Goal: Task Accomplishment & Management: Complete application form

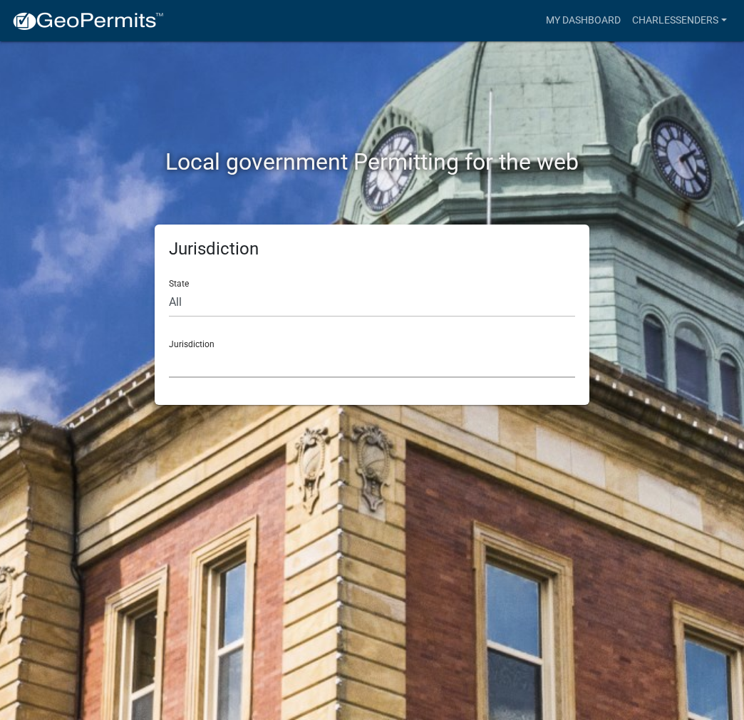
click at [319, 364] on select "[GEOGRAPHIC_DATA], [US_STATE] [GEOGRAPHIC_DATA], [US_STATE][PERSON_NAME][GEOGRA…" at bounding box center [372, 363] width 406 height 29
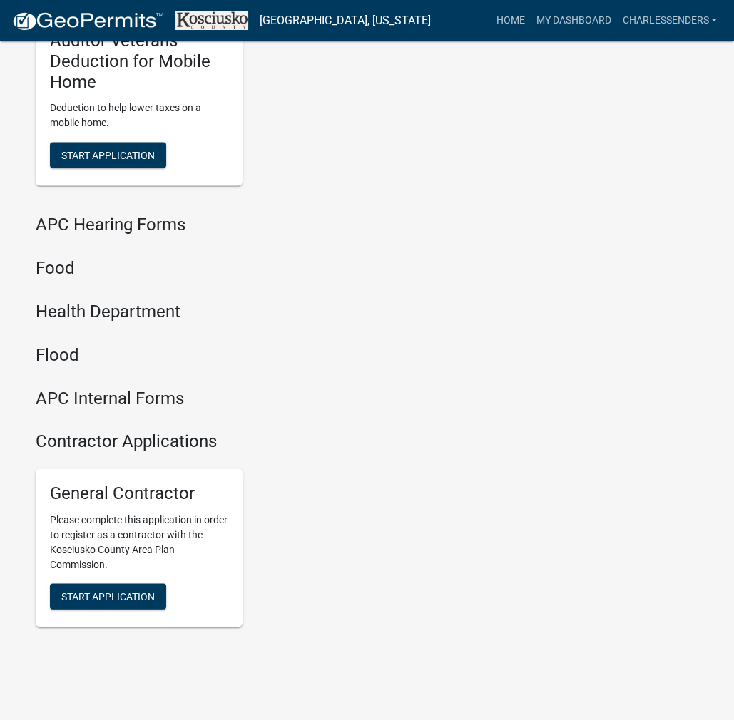
scroll to position [1734, 0]
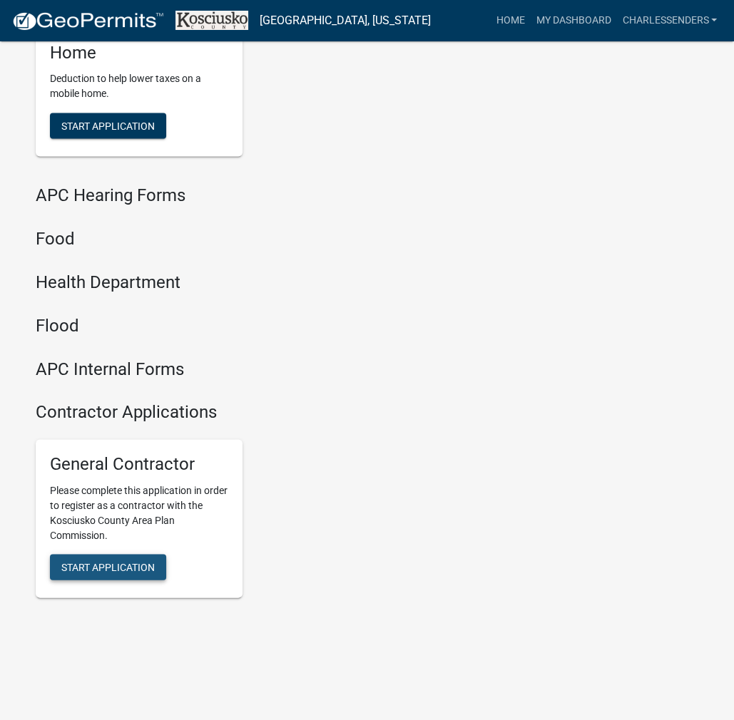
drag, startPoint x: 148, startPoint y: 569, endPoint x: 349, endPoint y: 590, distance: 202.2
click at [148, 569] on span "Start Application" at bounding box center [107, 566] width 93 height 11
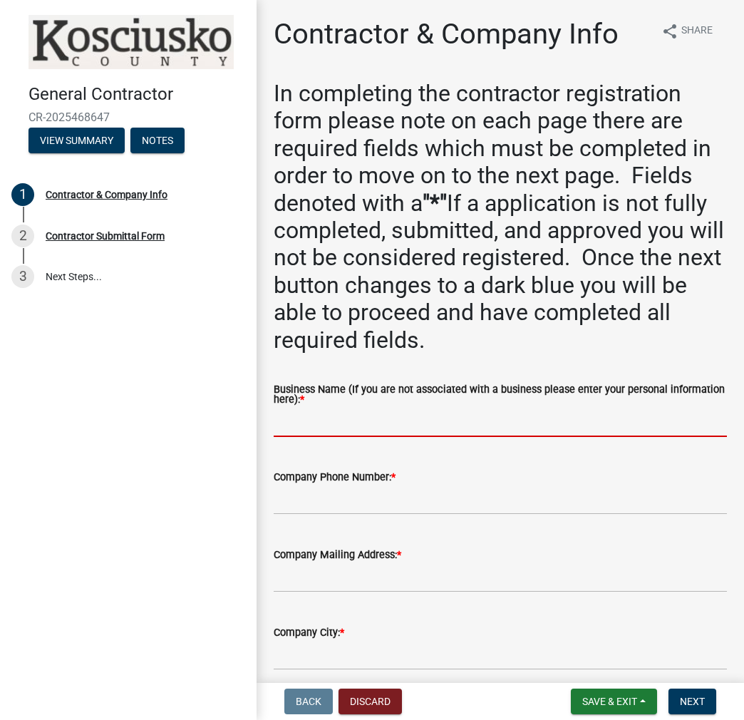
click at [356, 425] on input "Business Name (If you are not associated with a business please enter your pers…" at bounding box center [501, 422] width 454 height 29
paste input "CHARLESSENDERS"
click at [328, 419] on input "CHARLESSENDERS" at bounding box center [501, 422] width 454 height 29
click at [325, 424] on input "CHARLESSENDERS" at bounding box center [501, 422] width 454 height 29
type input "[PERSON_NAME]"
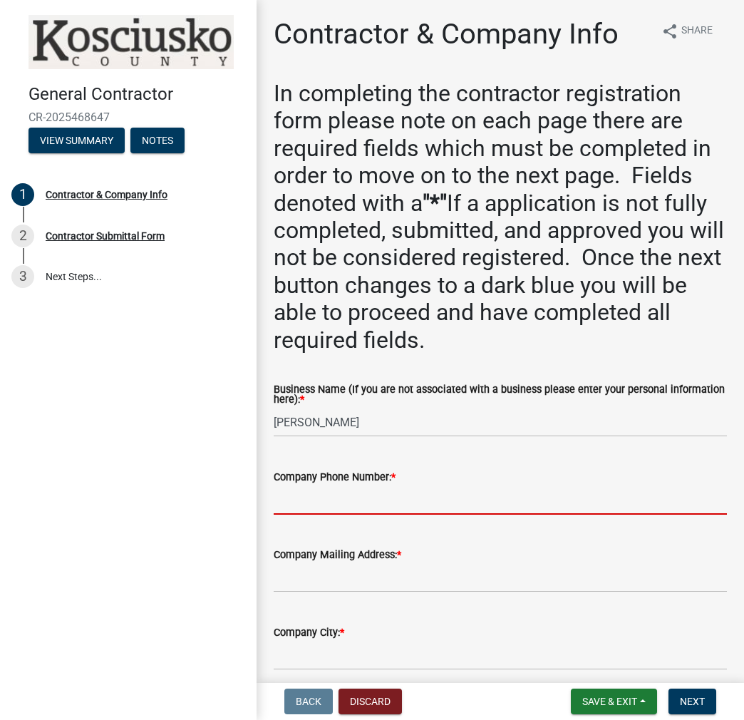
click at [297, 503] on input "Company Phone Number: *" at bounding box center [501, 500] width 454 height 29
type input "[PHONE_NUMBER]"
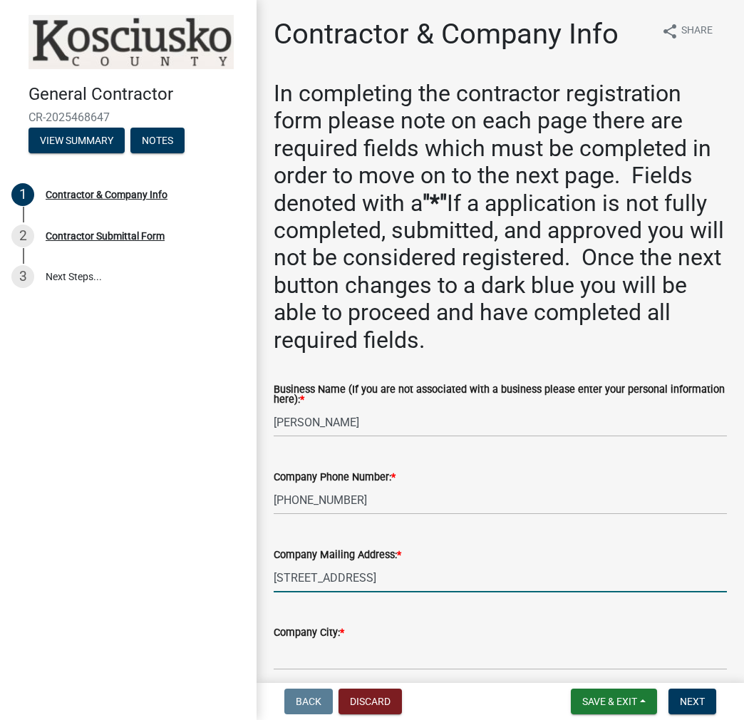
type input "[STREET_ADDRESS]"
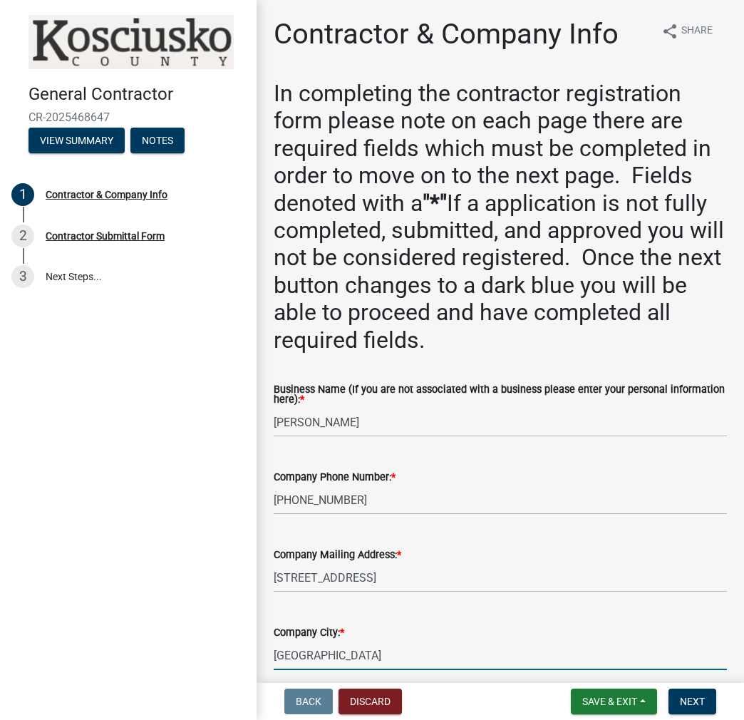
type input "[GEOGRAPHIC_DATA]"
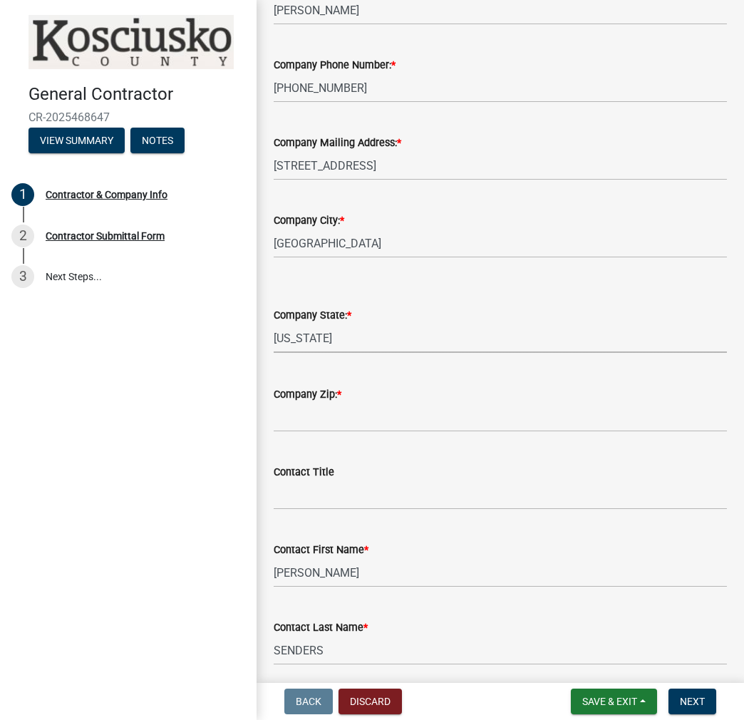
select select "IN"
type input "46567"
drag, startPoint x: 349, startPoint y: 86, endPoint x: 385, endPoint y: 83, distance: 35.7
click at [348, 83] on input "[PHONE_NUMBER]" at bounding box center [501, 87] width 454 height 29
drag, startPoint x: 364, startPoint y: 86, endPoint x: 234, endPoint y: 95, distance: 130.8
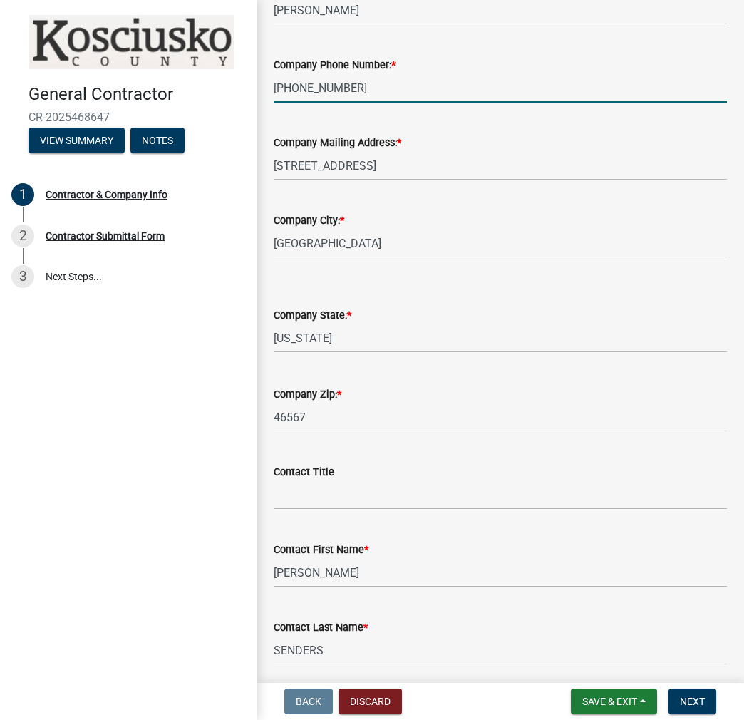
click at [234, 95] on div "General Contractor CR-2025468647 View Summary Notes 1 Contractor & Company Info…" at bounding box center [372, 360] width 744 height 720
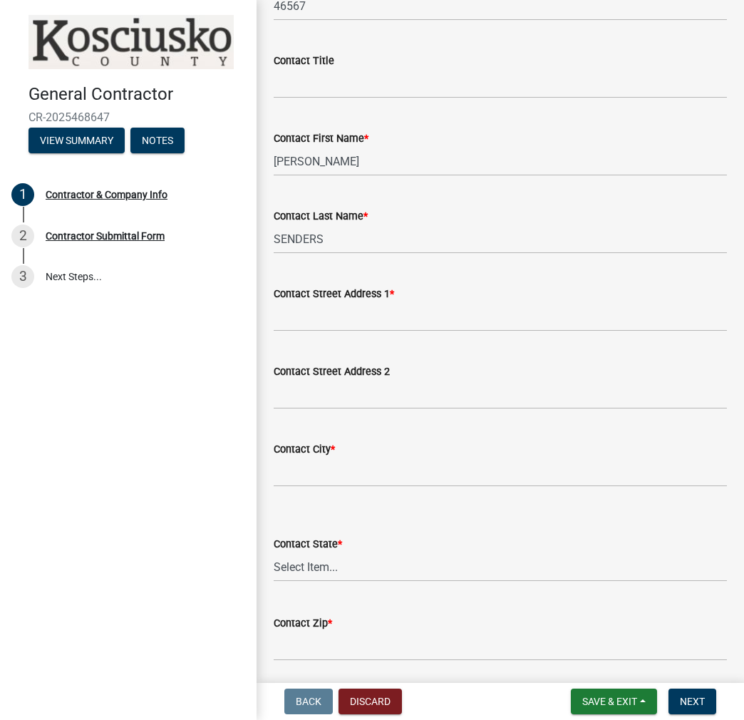
scroll to position [840, 0]
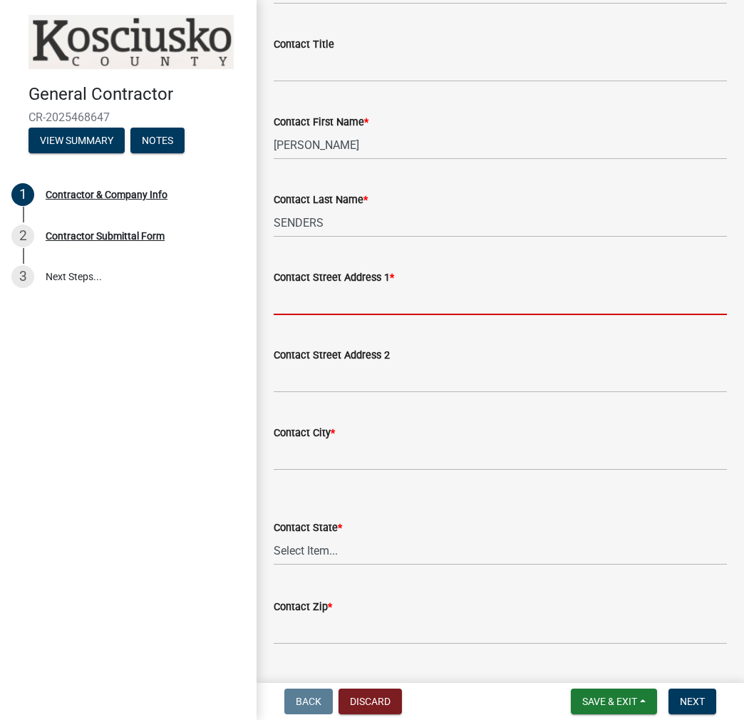
click at [299, 292] on input "Contact Street Address 1 *" at bounding box center [501, 300] width 454 height 29
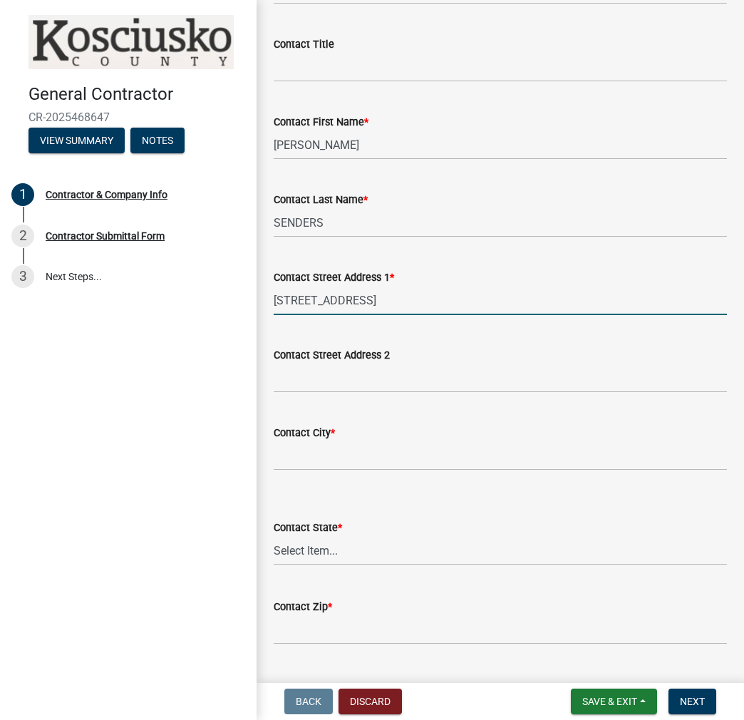
type input "[STREET_ADDRESS]"
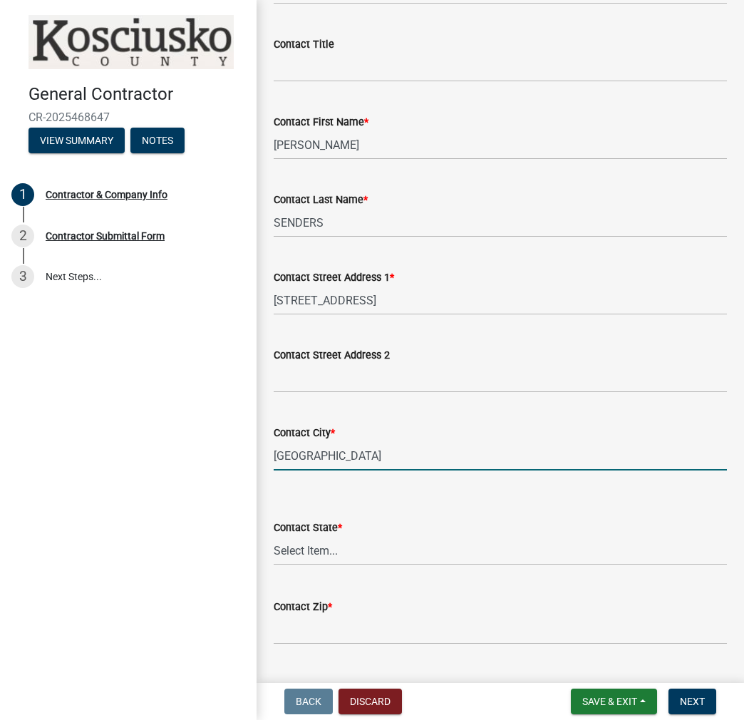
type input "[GEOGRAPHIC_DATA]"
select select "IN"
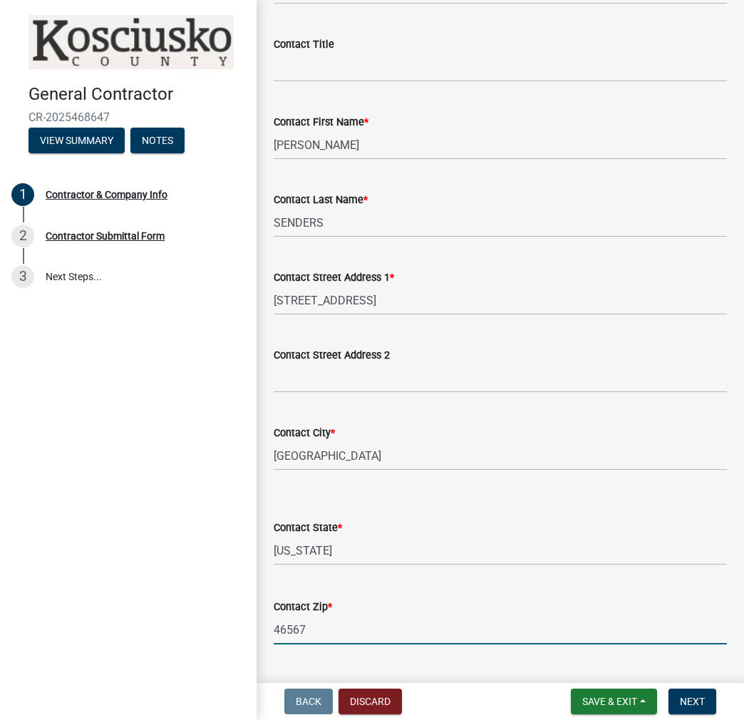
type input "46567"
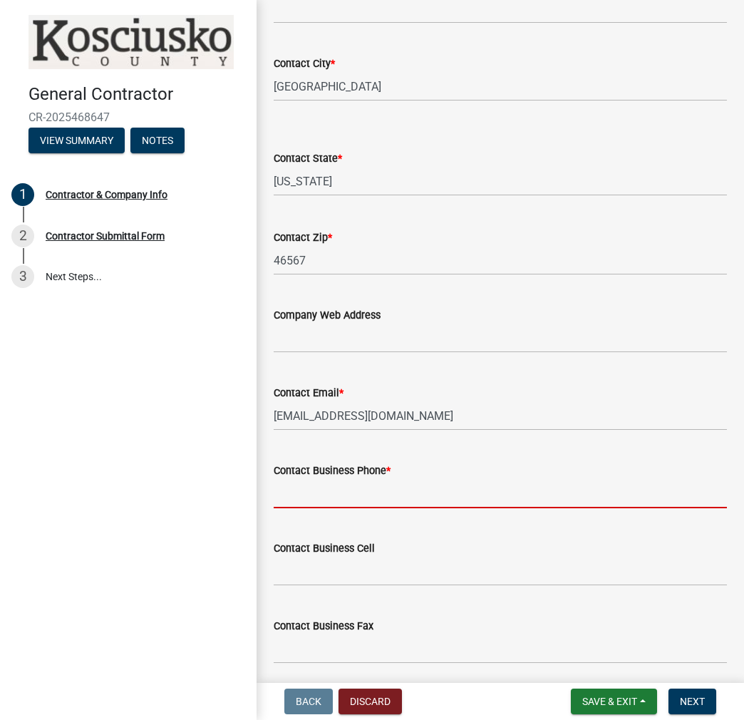
paste input "[PHONE_NUMBER]"
type input "[PHONE_NUMBER]"
click at [701, 711] on button "Next" at bounding box center [693, 702] width 48 height 26
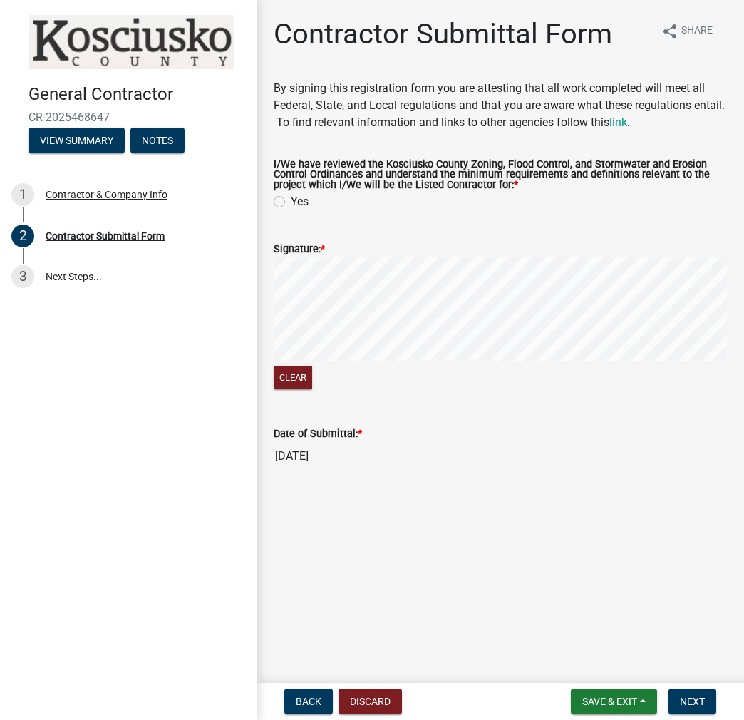
click at [291, 200] on label "Yes" at bounding box center [300, 201] width 18 height 17
click at [291, 200] on input "Yes" at bounding box center [295, 197] width 9 height 9
radio input "true"
click at [590, 374] on div "Clear" at bounding box center [501, 324] width 454 height 135
click at [296, 379] on button "Clear" at bounding box center [293, 378] width 39 height 24
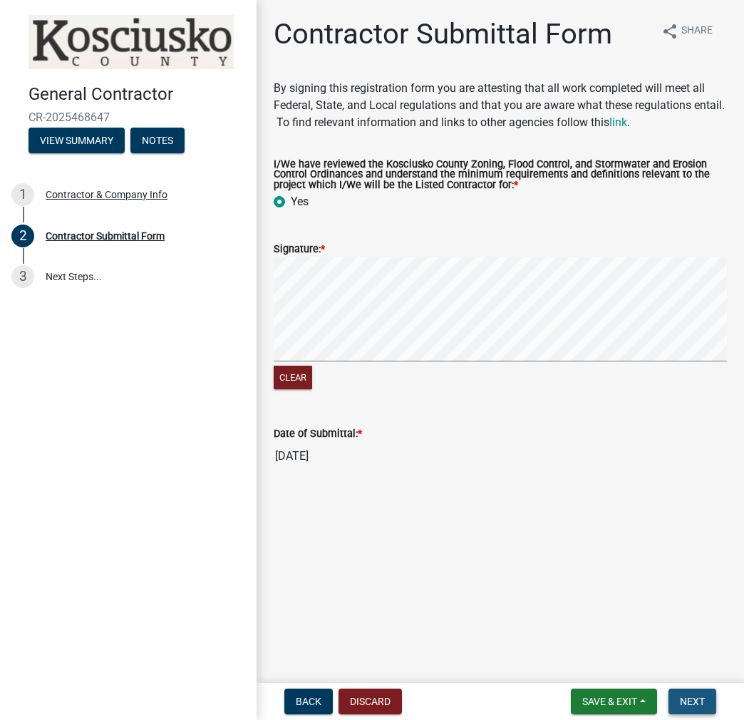
click at [694, 704] on span "Next" at bounding box center [692, 701] width 25 height 11
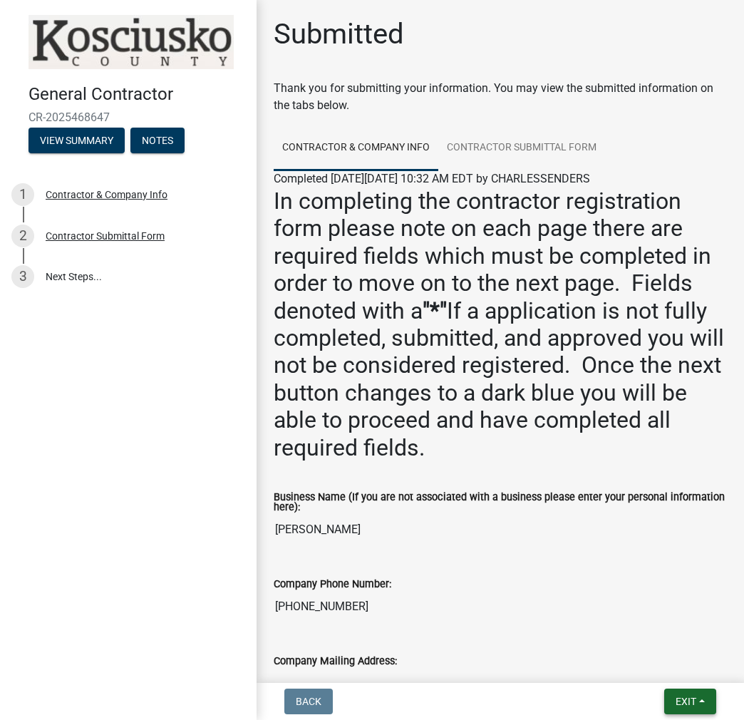
click at [694, 704] on span "Exit" at bounding box center [686, 701] width 21 height 11
click at [670, 668] on button "Save & Exit" at bounding box center [660, 664] width 114 height 34
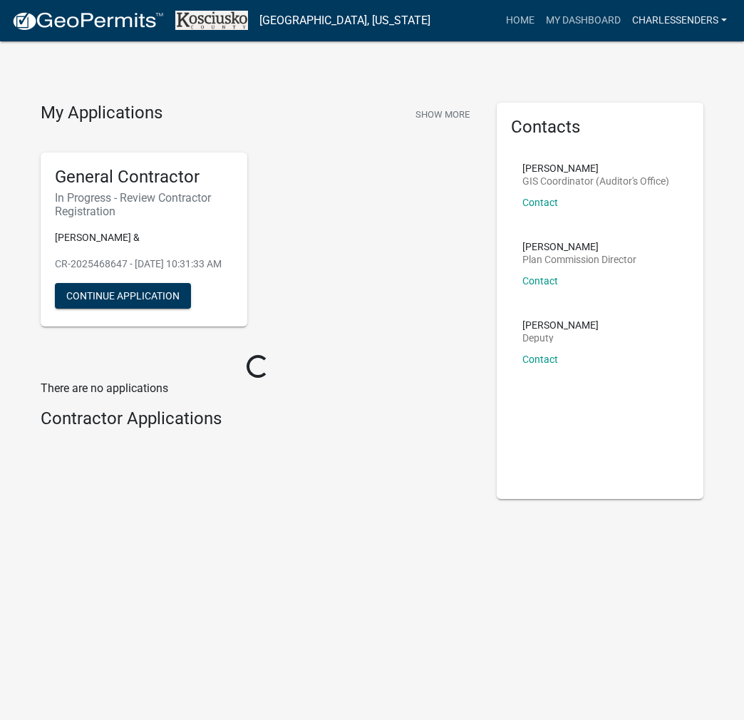
click at [680, 21] on link "CHARLESSENDERS" at bounding box center [680, 20] width 106 height 27
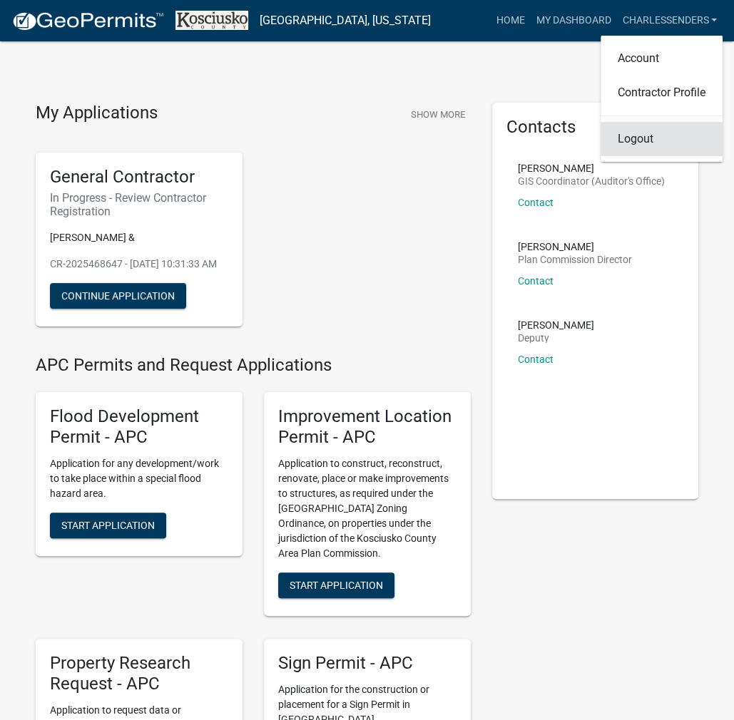
click at [642, 133] on link "Logout" at bounding box center [661, 139] width 122 height 34
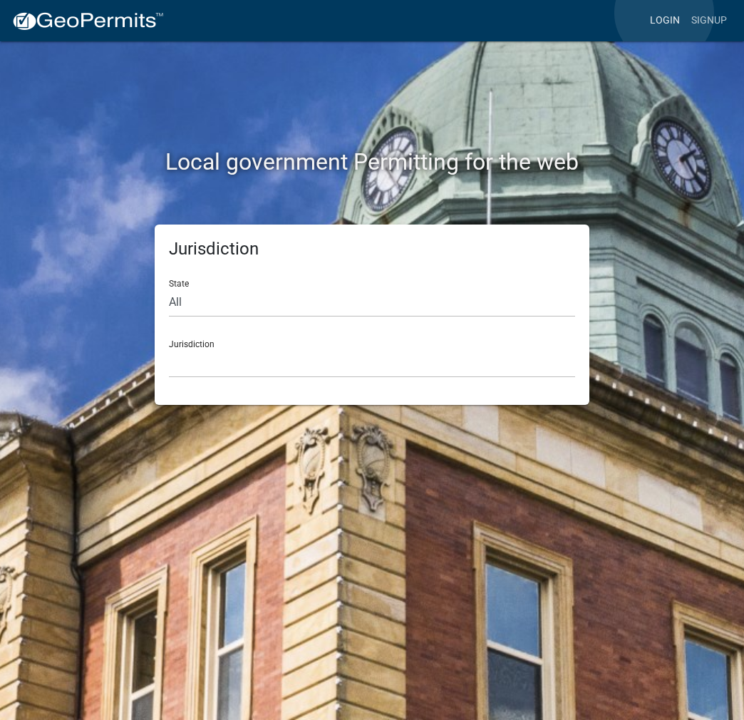
click at [665, 13] on link "Login" at bounding box center [665, 20] width 41 height 27
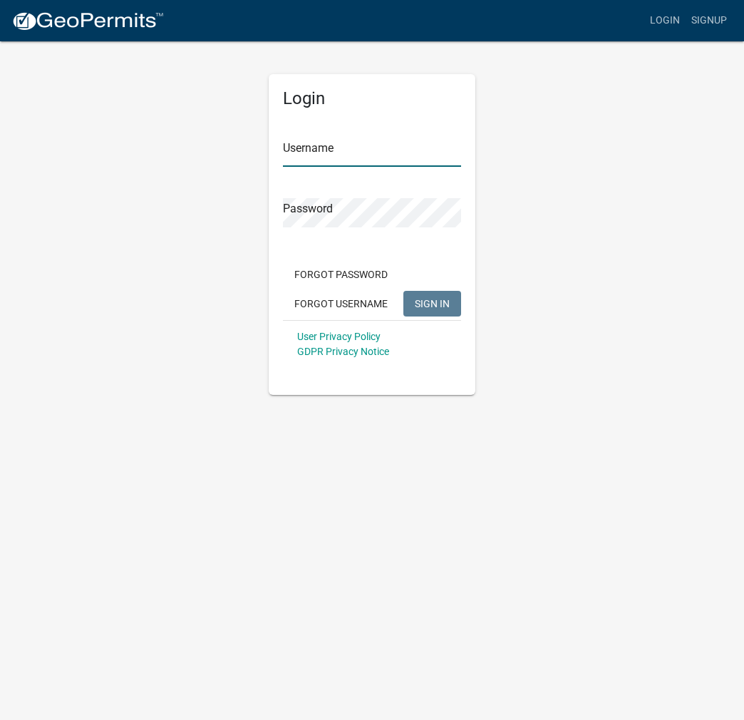
click at [318, 154] on input "Username" at bounding box center [372, 152] width 178 height 29
type input "kosplanning"
click at [404, 291] on button "SIGN IN" at bounding box center [433, 304] width 58 height 26
